Goal: Task Accomplishment & Management: Complete application form

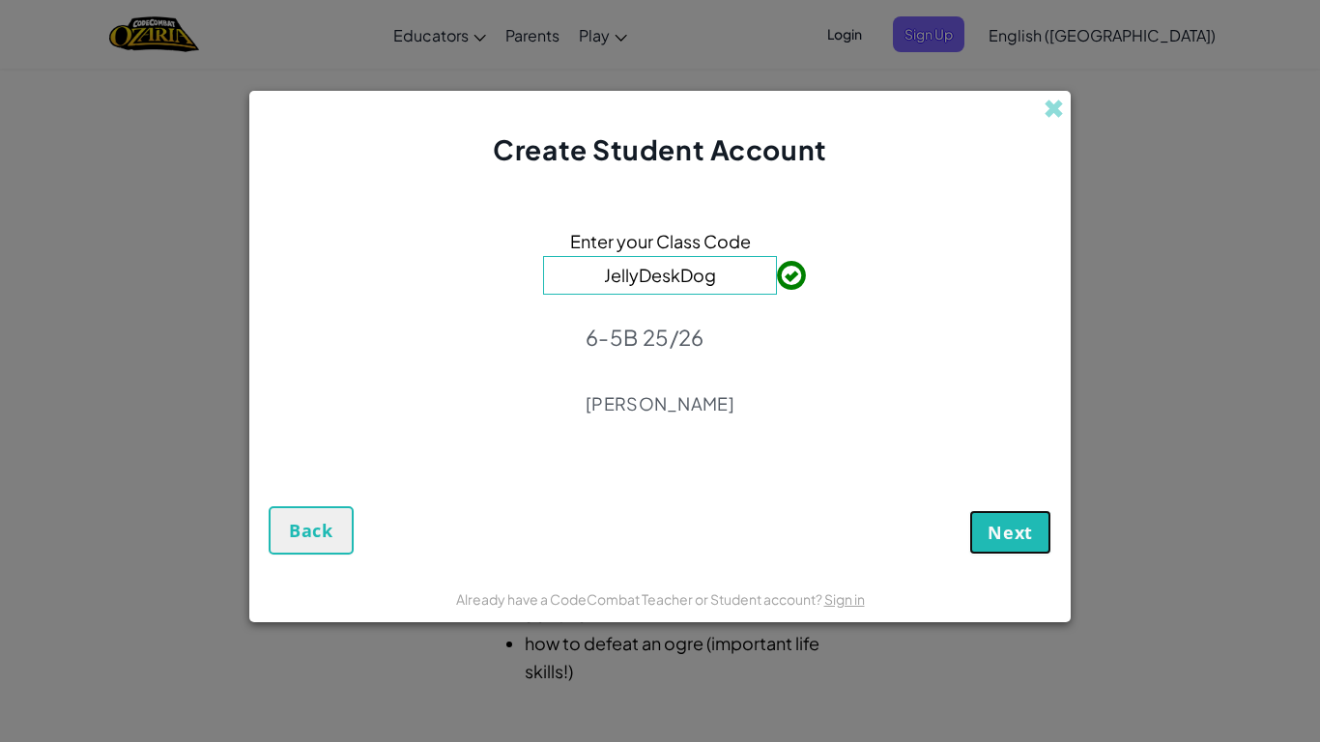
click at [989, 525] on span "Next" at bounding box center [1010, 532] width 45 height 23
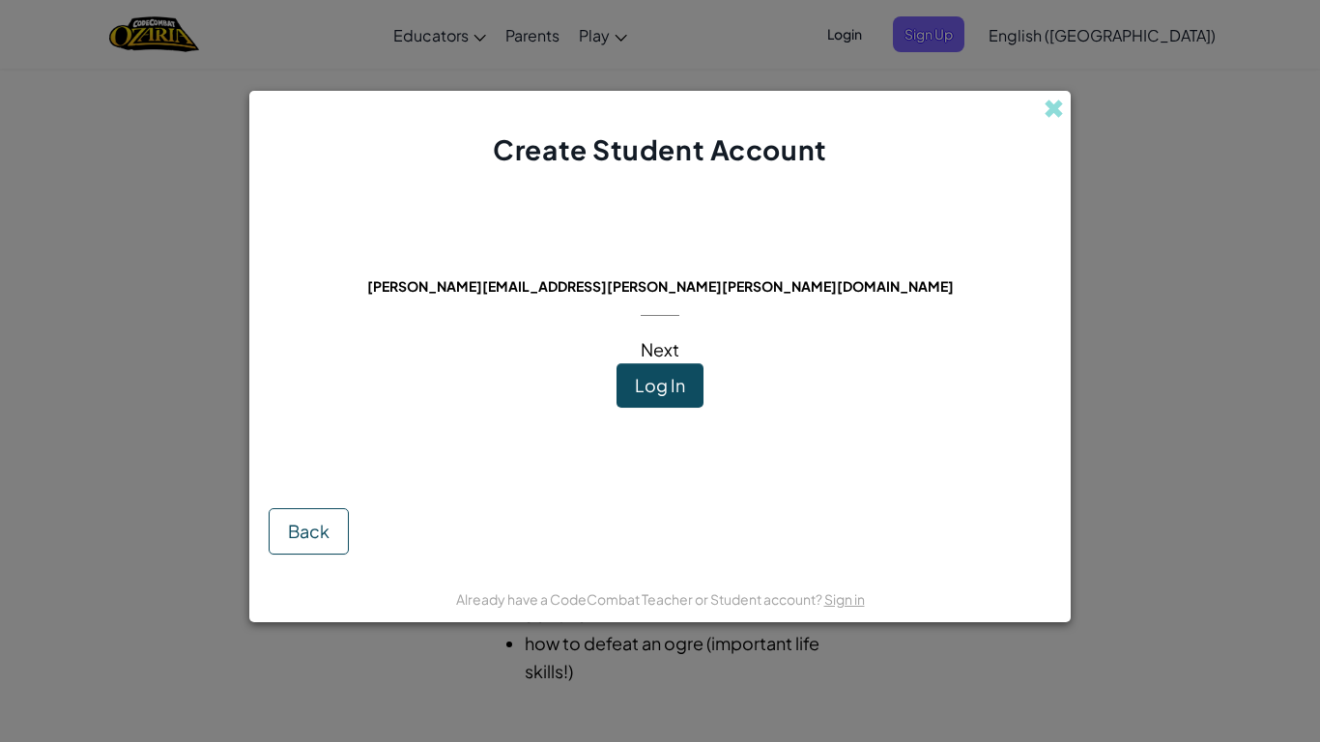
click at [674, 346] on span "Next" at bounding box center [660, 349] width 39 height 22
click at [665, 375] on span "Log In" at bounding box center [660, 385] width 50 height 22
